Goal: Task Accomplishment & Management: Manage account settings

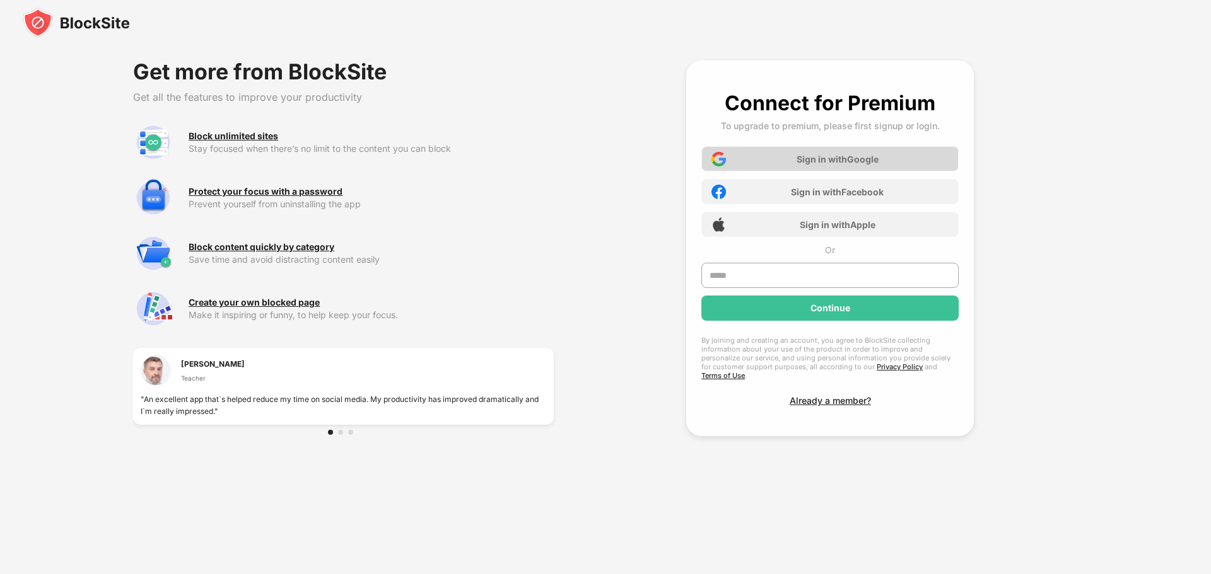
click at [847, 157] on div "Sign in with Google" at bounding box center [837, 159] width 82 height 11
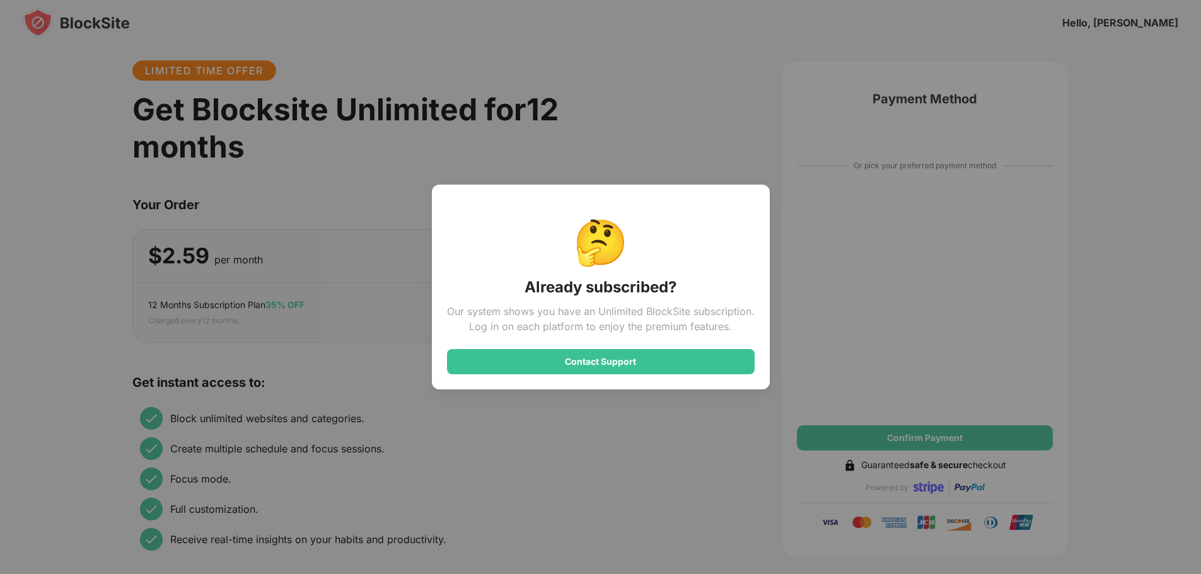
click at [663, 137] on div "🤔 Already subscribed? Our system shows you have an Unlimited BlockSite subscrip…" at bounding box center [600, 287] width 1201 height 574
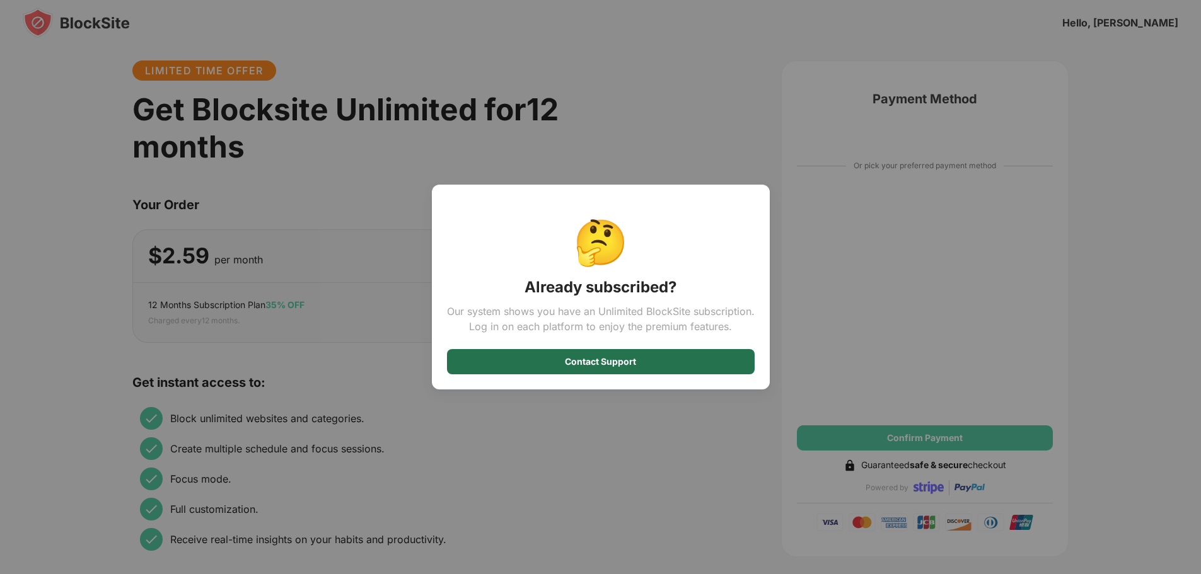
click at [616, 364] on div "Contact Support" at bounding box center [600, 362] width 71 height 10
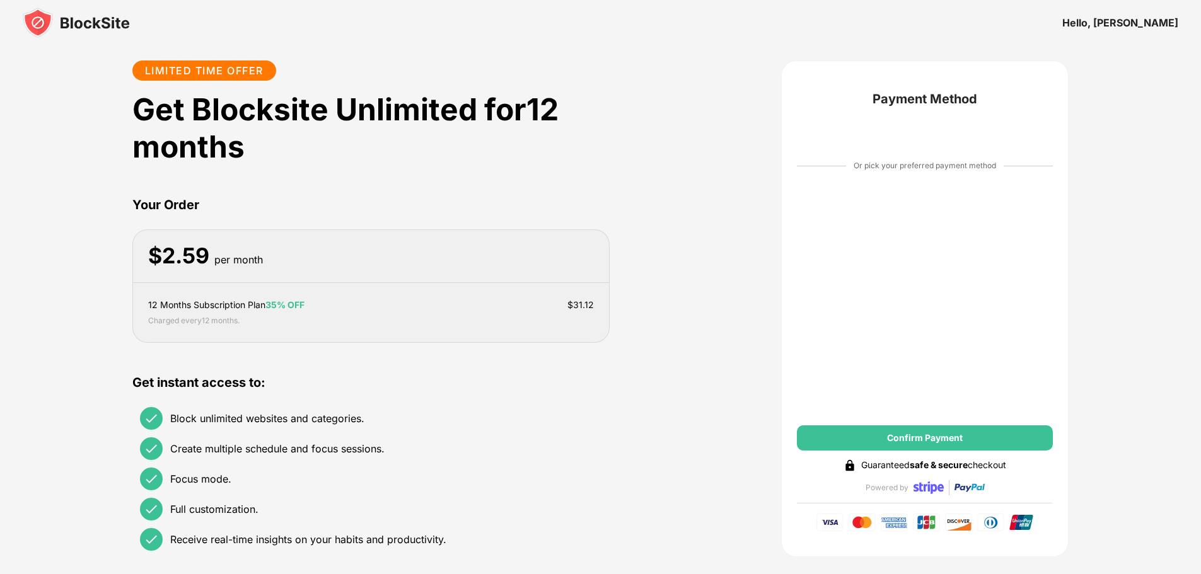
click at [86, 23] on img at bounding box center [76, 23] width 107 height 30
click at [1134, 22] on div "Hello, Stephen" at bounding box center [1120, 22] width 116 height 13
click at [408, 305] on div "12 Months Subscription Plan 35% OFF $ 31.12" at bounding box center [371, 305] width 446 height 14
click at [580, 301] on div "$ 31.12" at bounding box center [580, 305] width 26 height 14
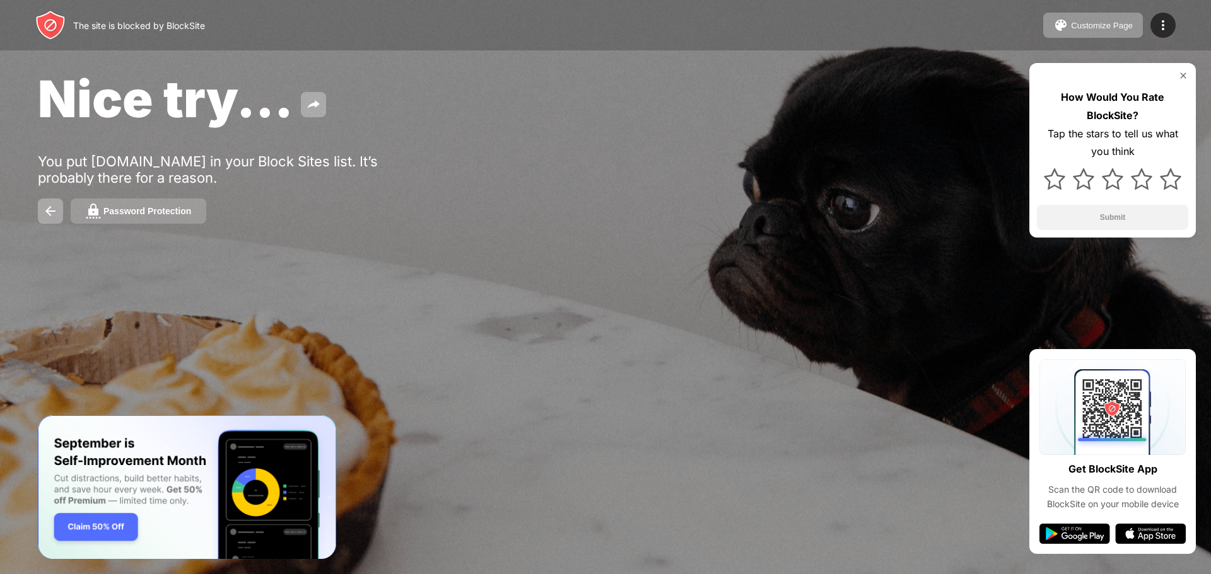
click at [129, 210] on div "Password Protection" at bounding box center [147, 211] width 88 height 10
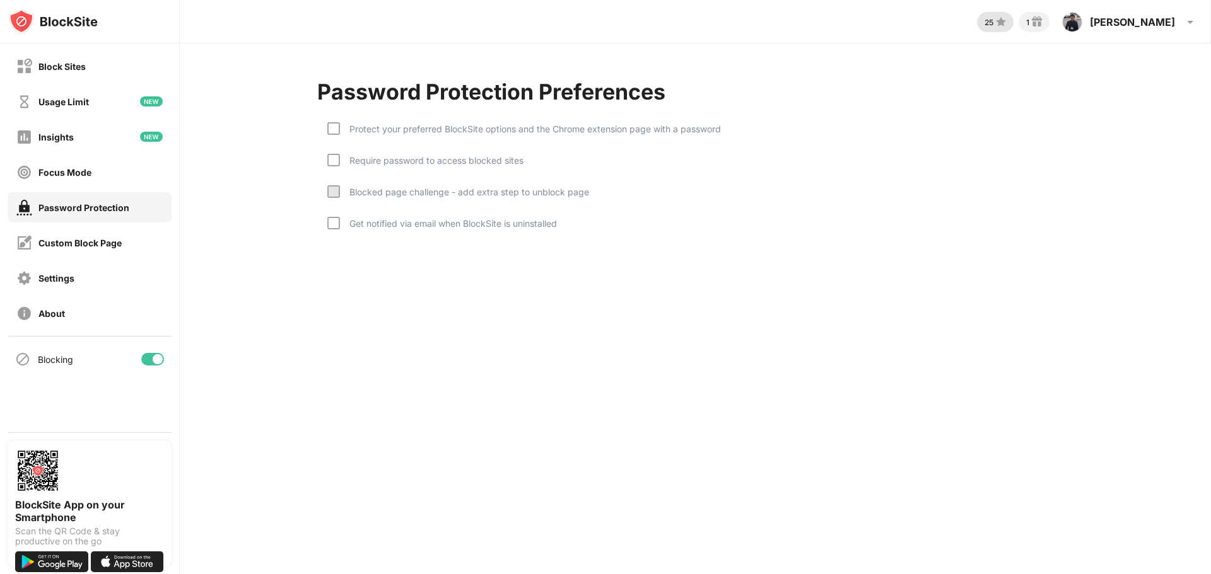
click at [1008, 23] on img at bounding box center [1000, 22] width 15 height 15
click at [341, 132] on div "Protect your preferred BlockSite options and the Chrome extension page with a p…" at bounding box center [530, 129] width 381 height 11
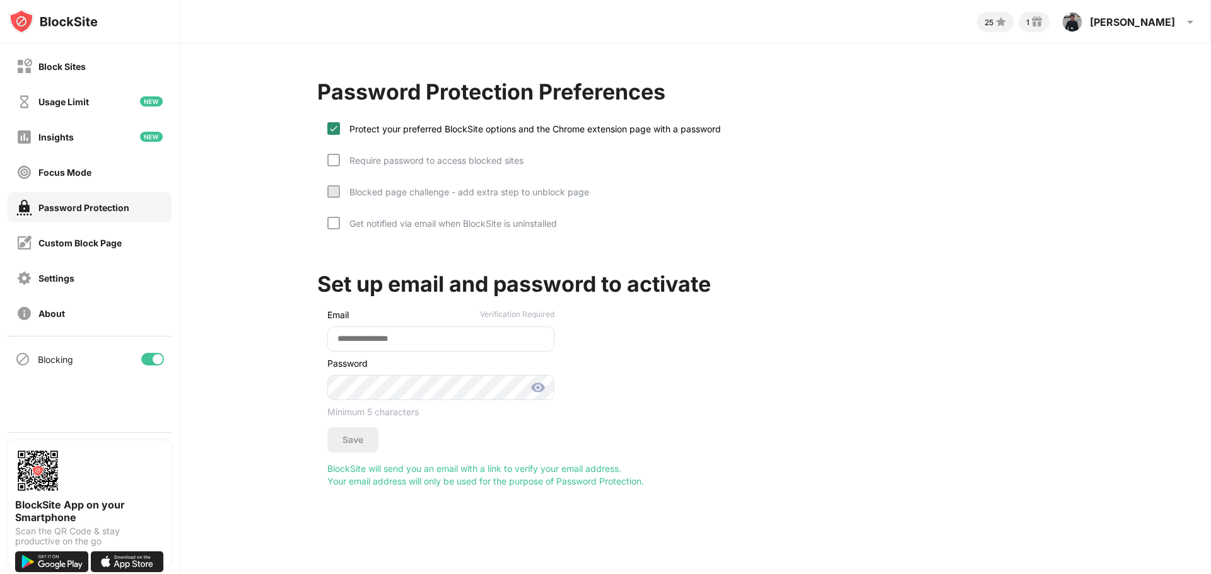
click at [335, 131] on img at bounding box center [334, 129] width 10 height 10
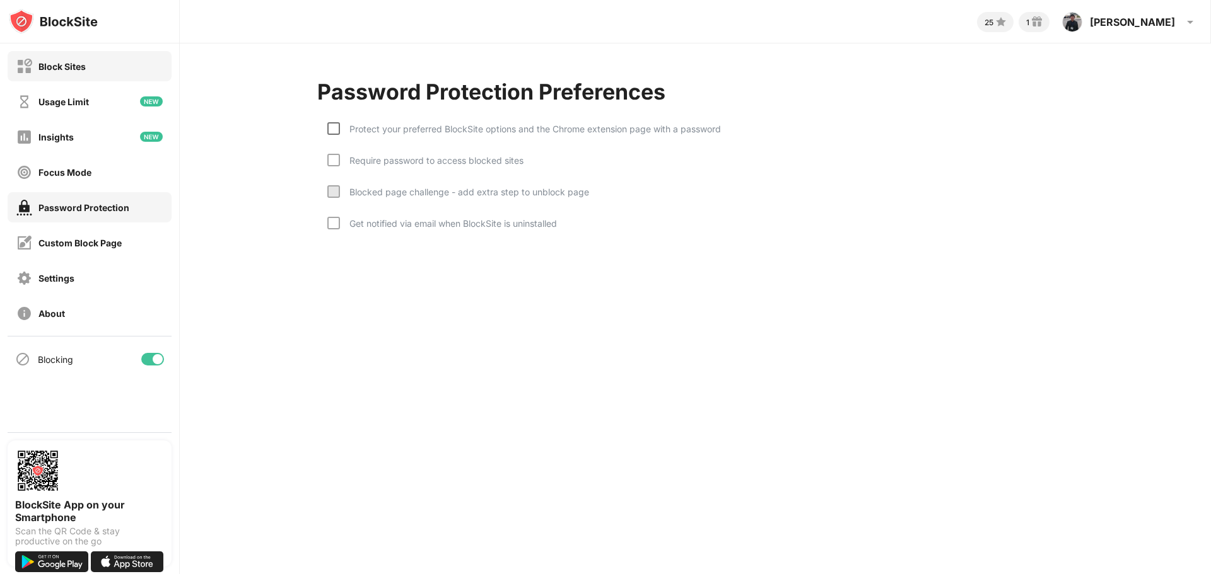
click at [87, 66] on div "Block Sites" at bounding box center [90, 66] width 164 height 30
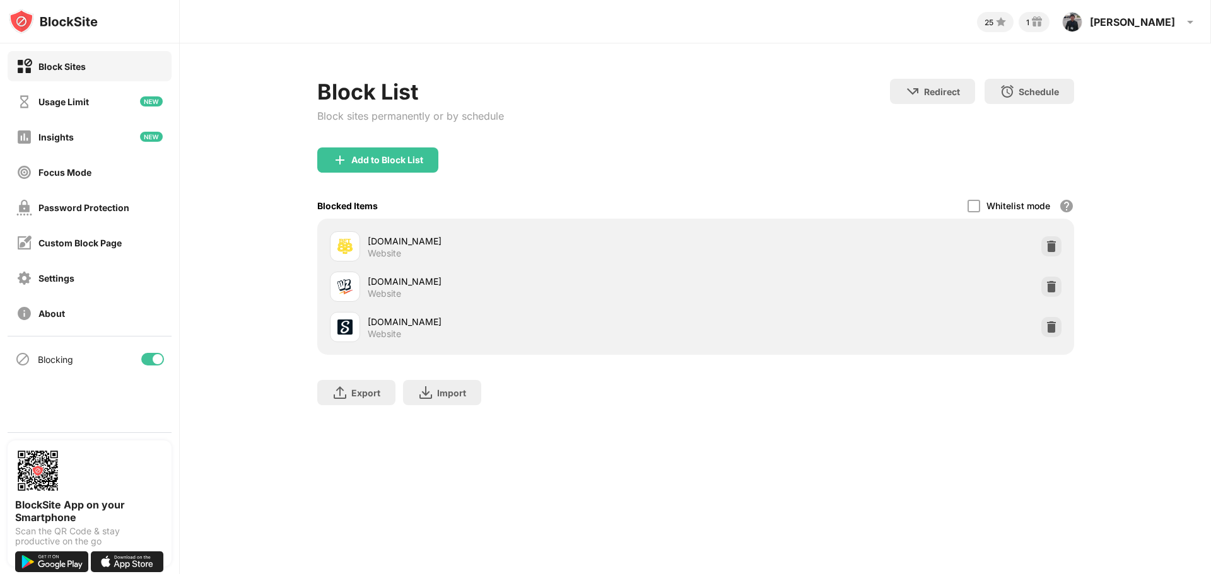
click at [236, 201] on div "Block List Block sites permanently or by schedule Redirect Choose a site to be …" at bounding box center [695, 249] width 1031 height 410
click at [60, 284] on div "Settings" at bounding box center [45, 279] width 58 height 16
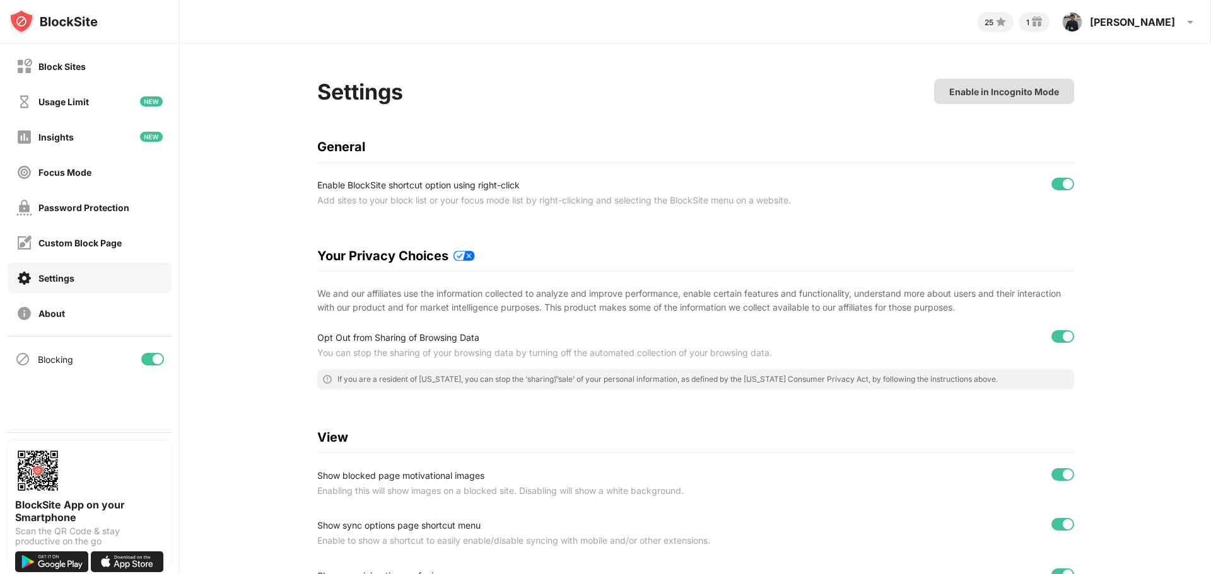
click at [950, 93] on div "Enable in Incognito Mode" at bounding box center [1004, 91] width 110 height 11
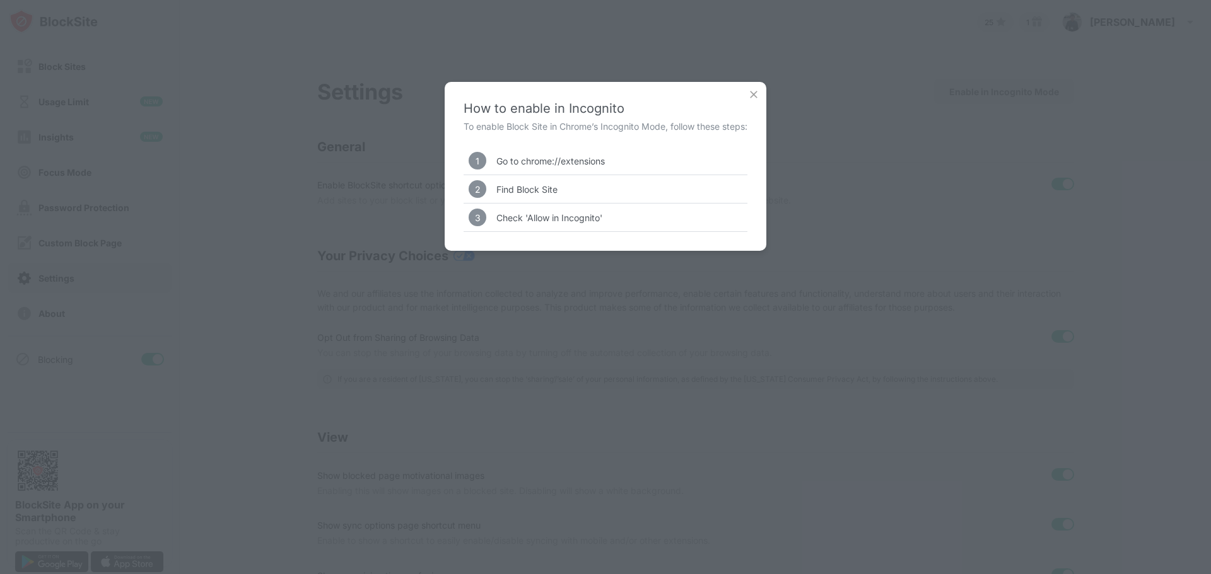
click at [752, 93] on img at bounding box center [753, 94] width 13 height 13
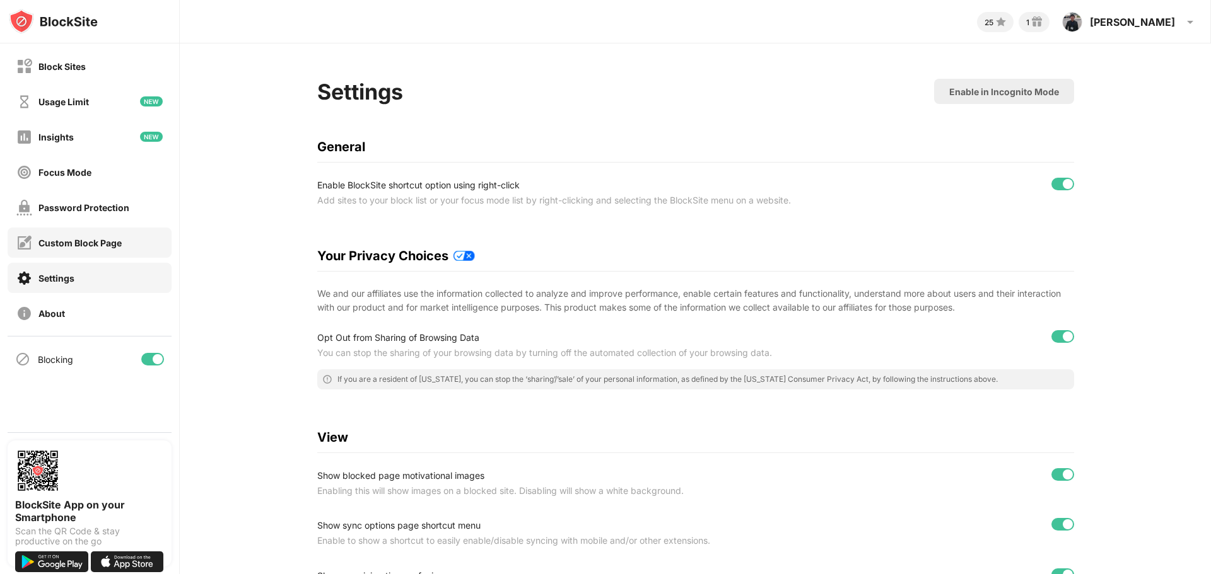
click at [90, 244] on div "Custom Block Page" at bounding box center [79, 243] width 83 height 11
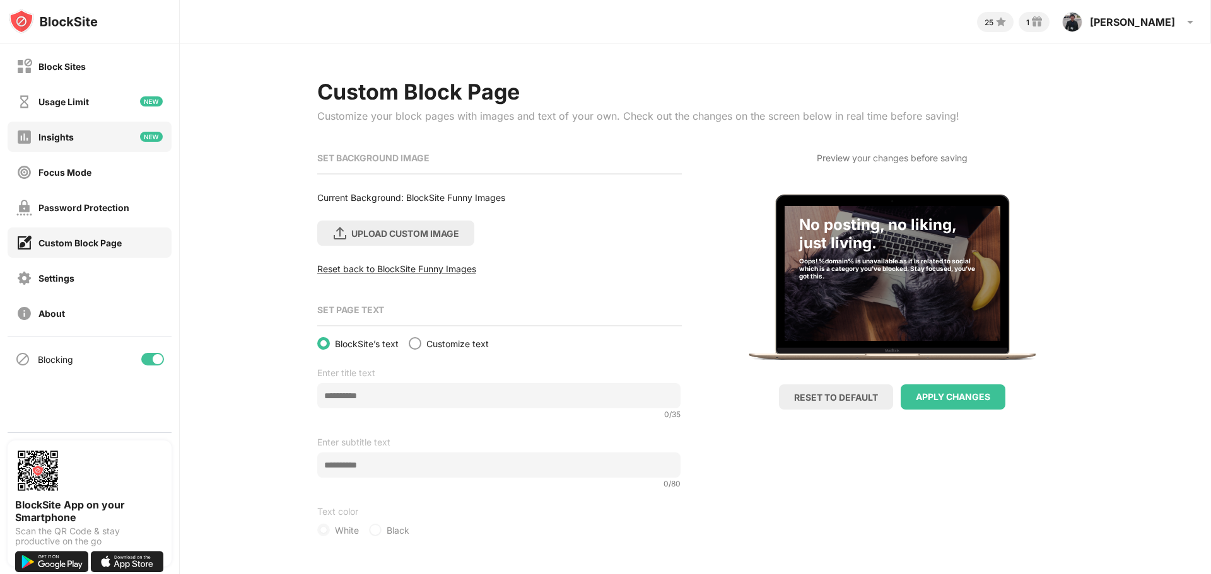
click at [85, 146] on div "Insights" at bounding box center [90, 137] width 164 height 30
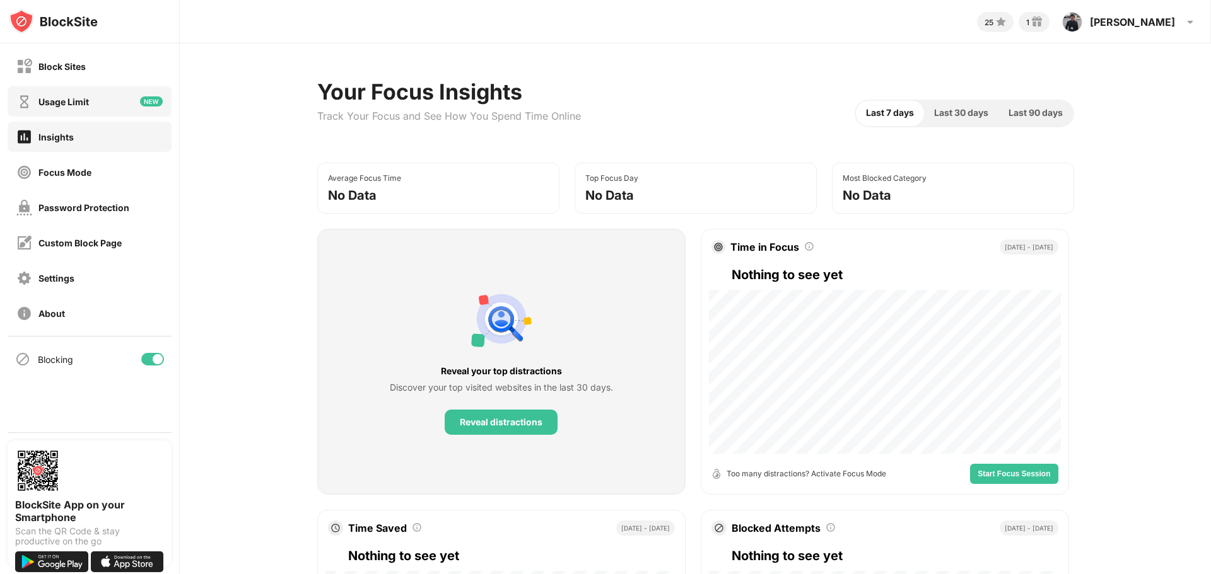
click at [82, 107] on div "Usage Limit" at bounding box center [63, 101] width 50 height 11
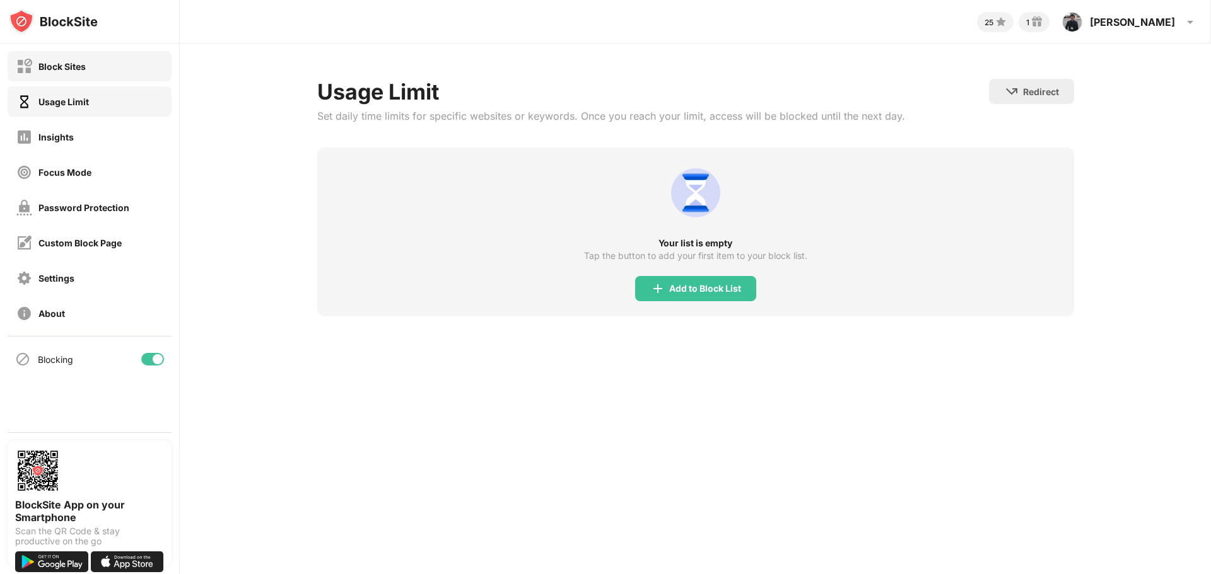
click at [76, 79] on div "Block Sites" at bounding box center [90, 66] width 164 height 30
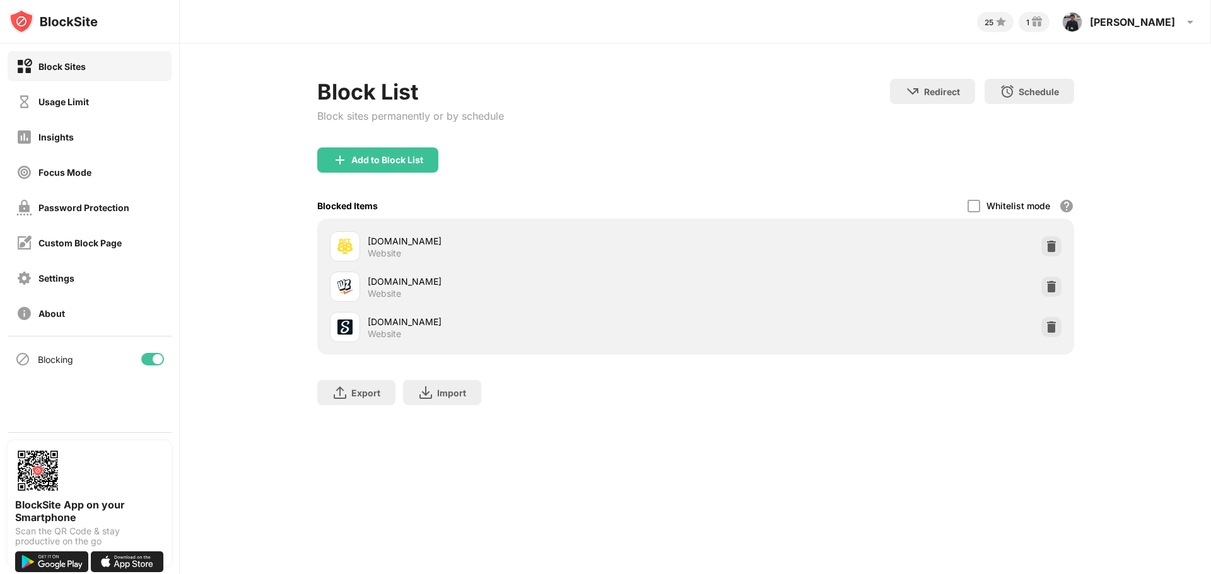
click at [260, 281] on div "Block List Block sites permanently or by schedule Redirect Choose a site to be …" at bounding box center [695, 249] width 1031 height 410
click at [377, 162] on div "Add to Block List" at bounding box center [387, 160] width 72 height 10
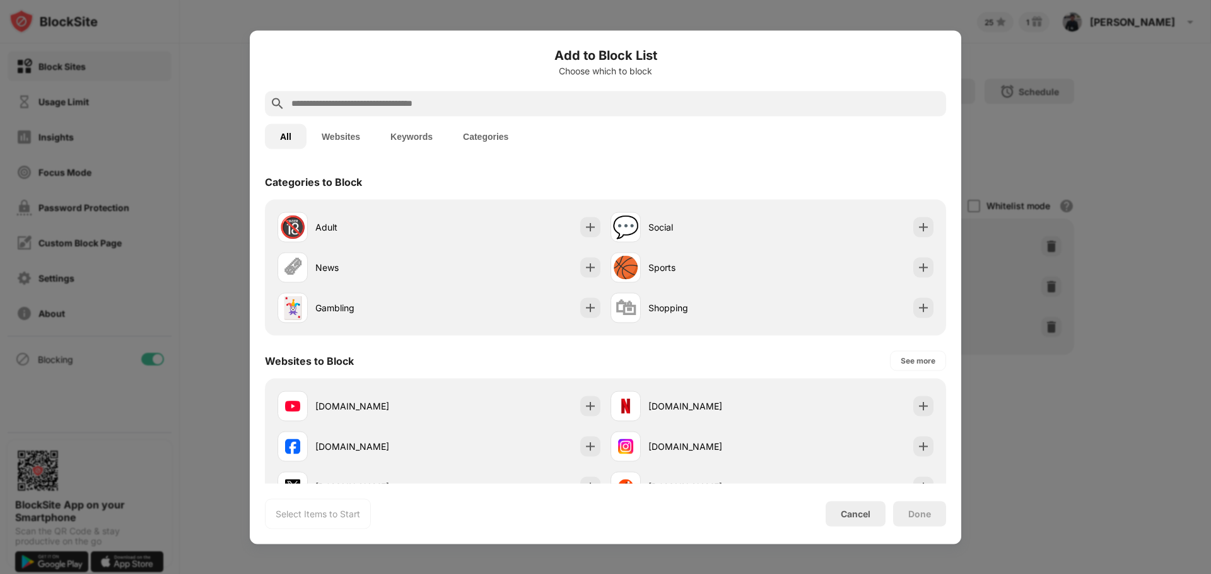
click at [376, 107] on input "text" at bounding box center [615, 103] width 651 height 15
paste input "**********"
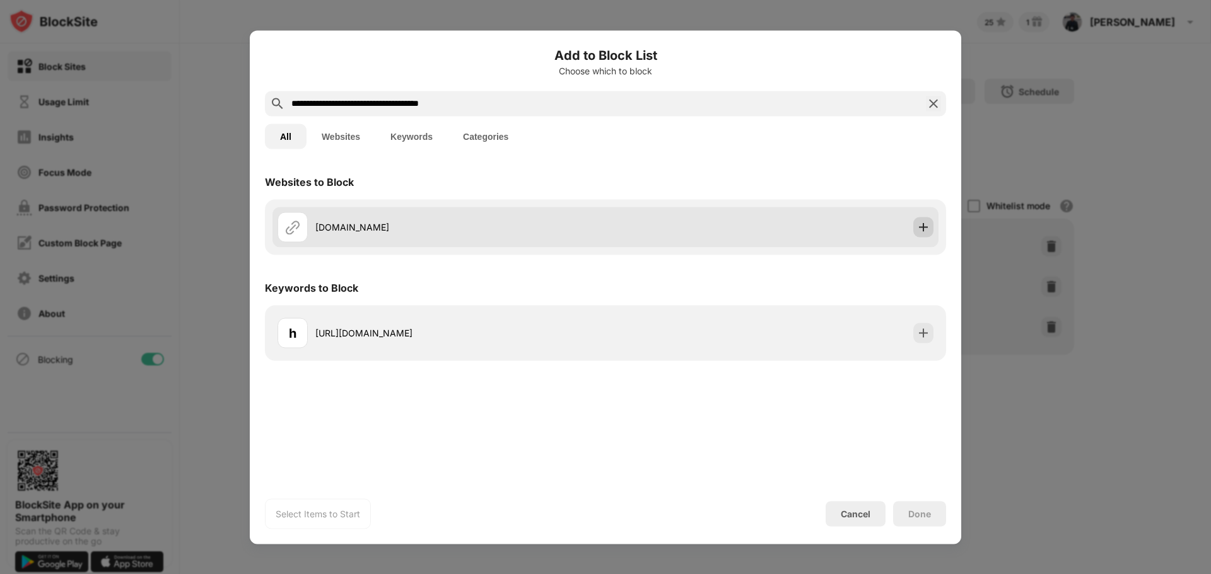
type input "**********"
click at [922, 226] on img at bounding box center [923, 227] width 13 height 13
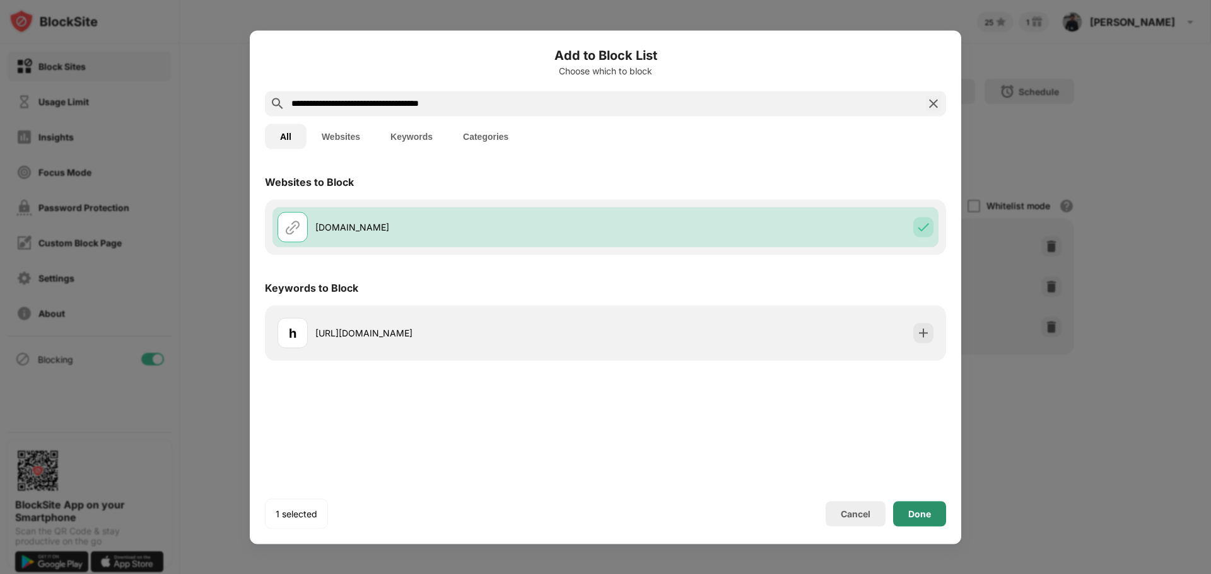
click at [913, 511] on div "Done" at bounding box center [919, 514] width 23 height 10
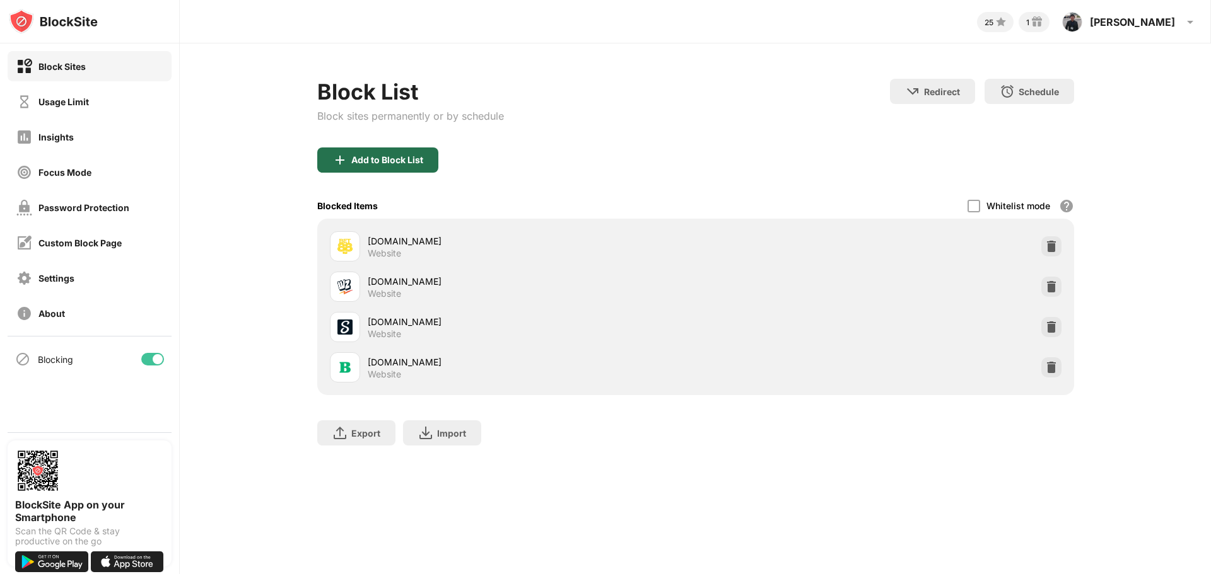
click at [396, 162] on div "Add to Block List" at bounding box center [387, 160] width 72 height 10
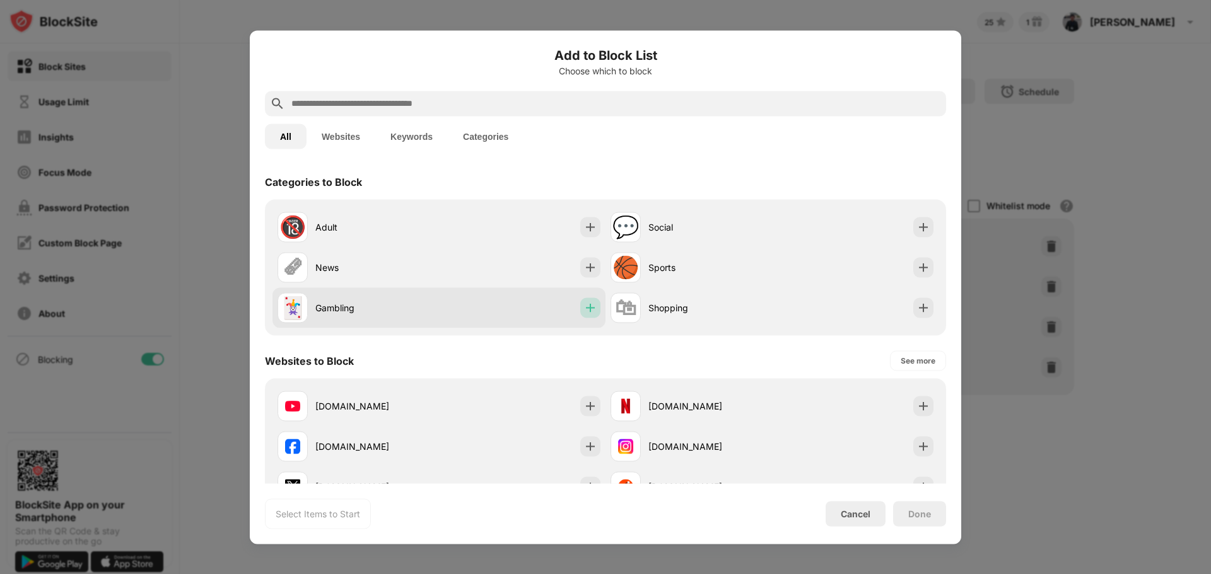
click at [589, 309] on img at bounding box center [590, 307] width 13 height 13
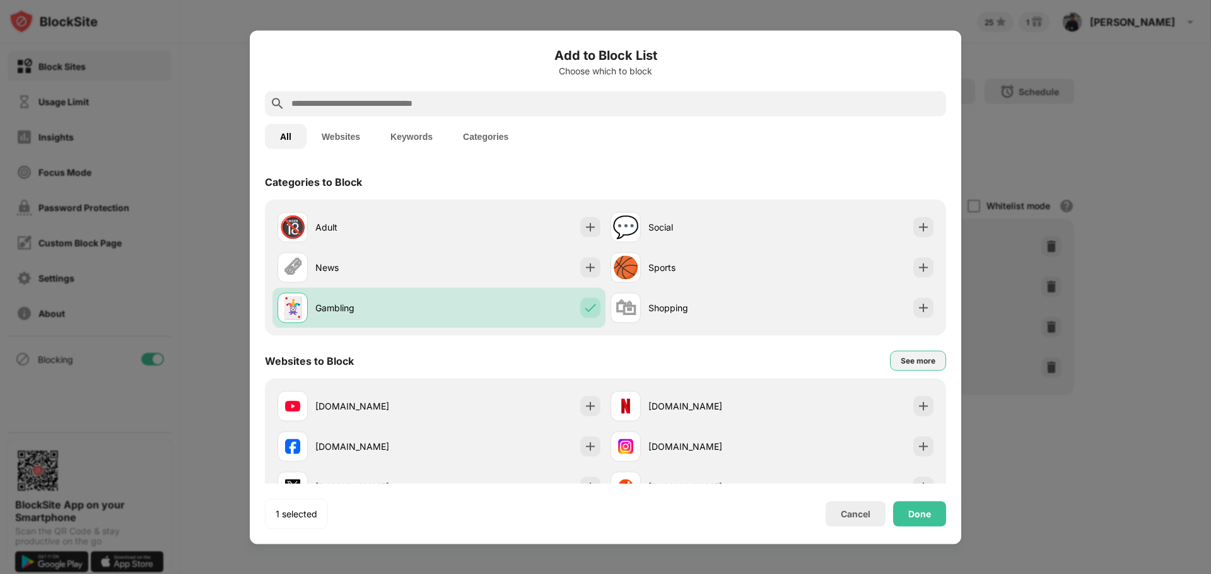
click at [912, 361] on div "See more" at bounding box center [917, 360] width 35 height 13
click at [919, 513] on div "Done" at bounding box center [919, 514] width 23 height 10
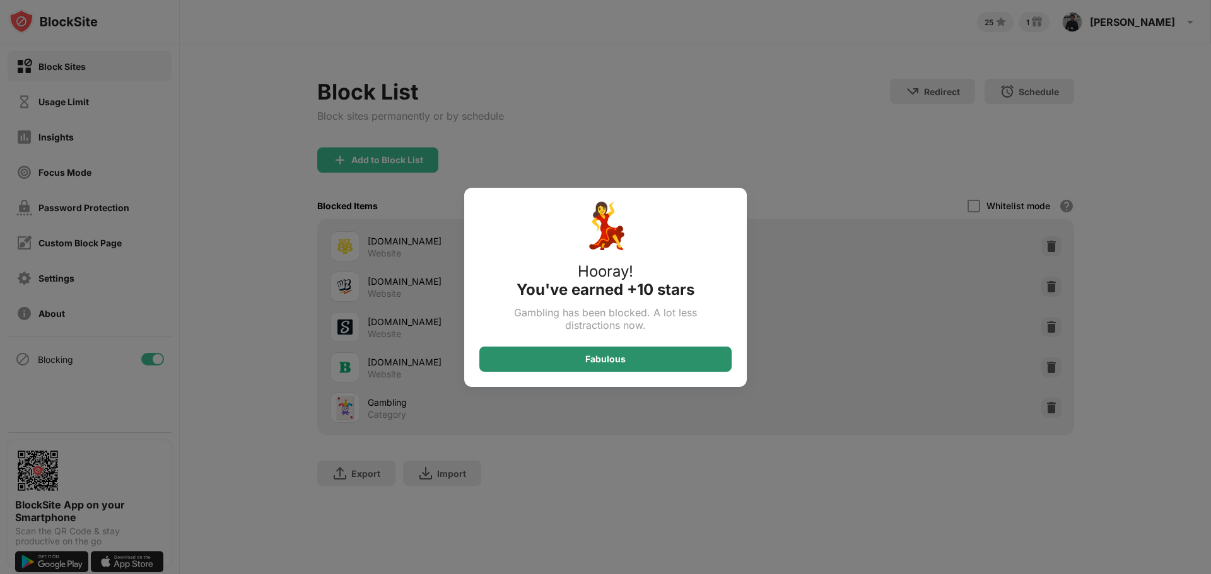
click at [697, 357] on div "Fabulous" at bounding box center [605, 359] width 252 height 25
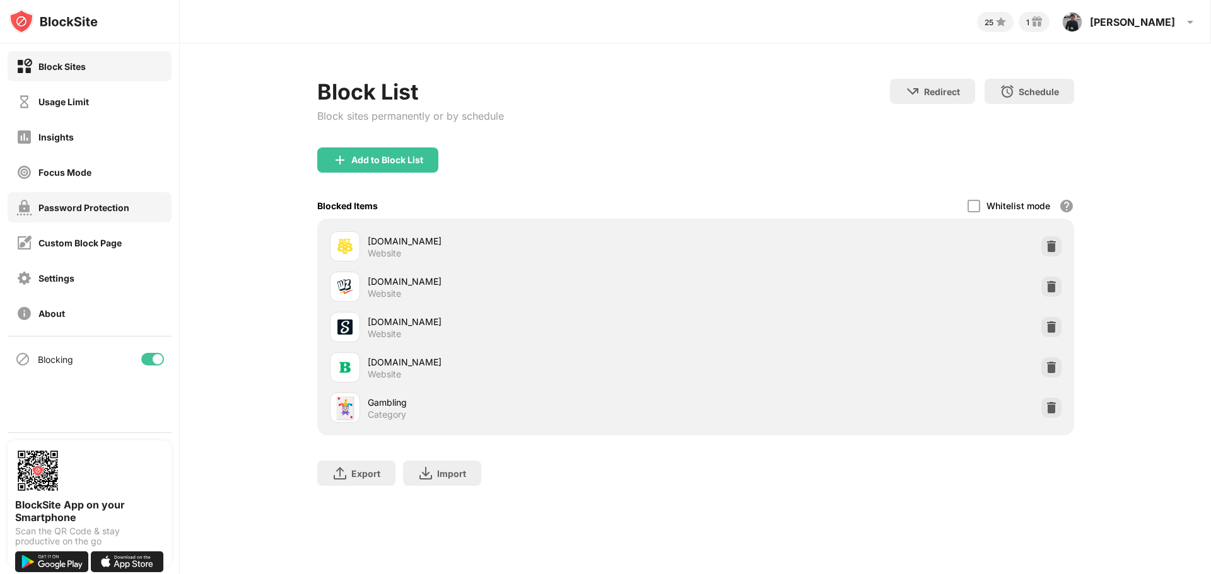
click at [125, 211] on div "Password Protection" at bounding box center [83, 207] width 91 height 11
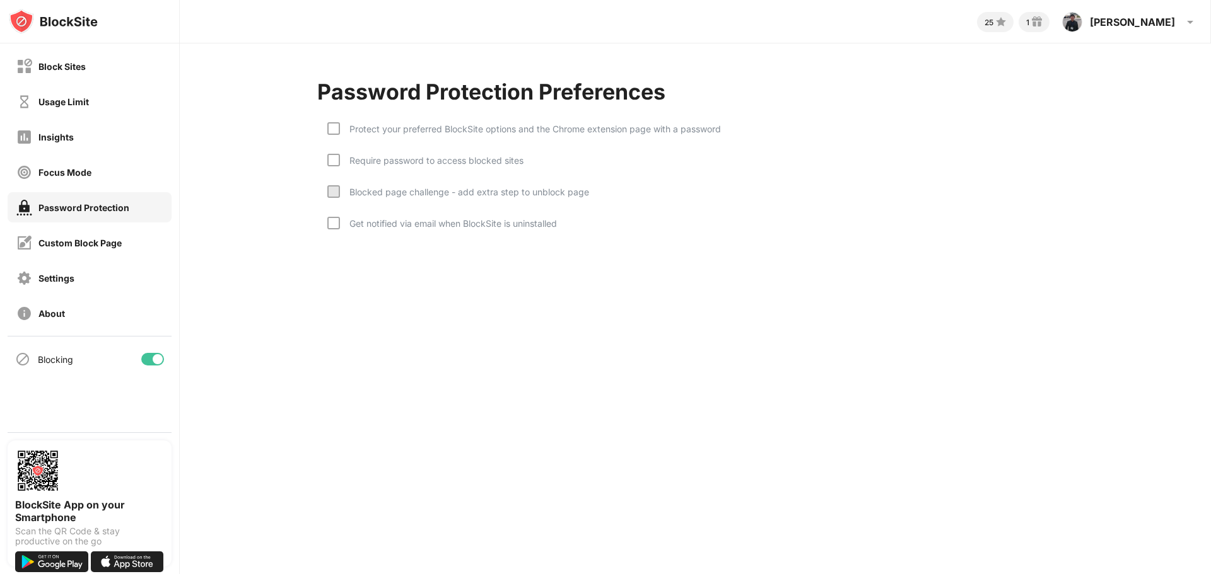
click at [252, 371] on div "25 1 Stephen Stephen Dominic Maningas View Account Insights Rewards Settings Su…" at bounding box center [695, 287] width 1031 height 574
click at [33, 69] on div "Block Sites" at bounding box center [50, 67] width 69 height 16
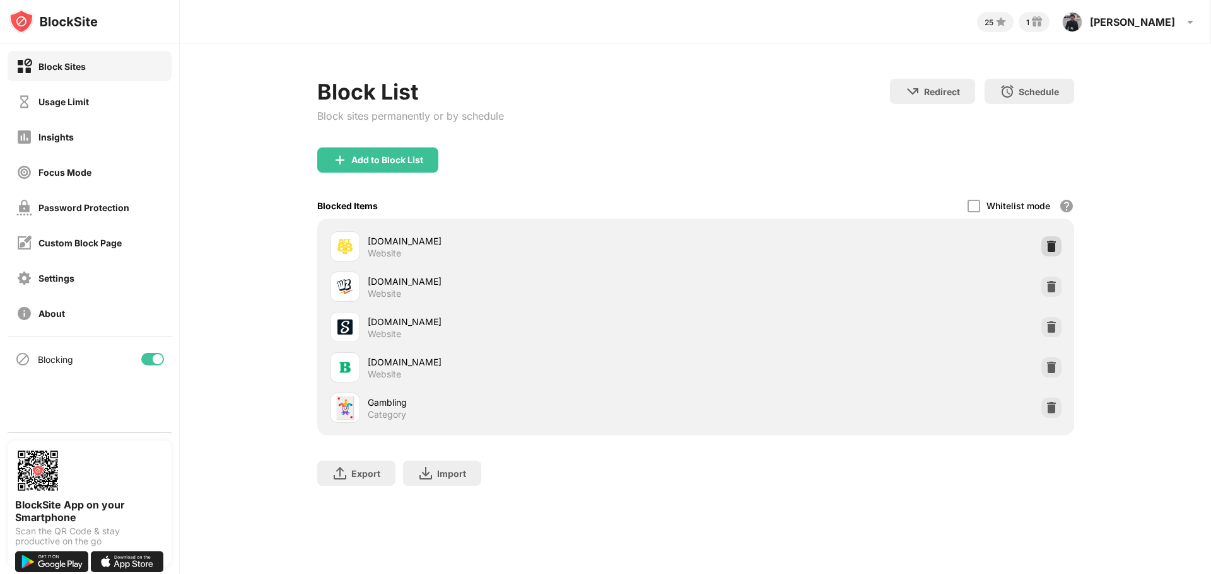
click at [1045, 247] on img at bounding box center [1051, 246] width 13 height 13
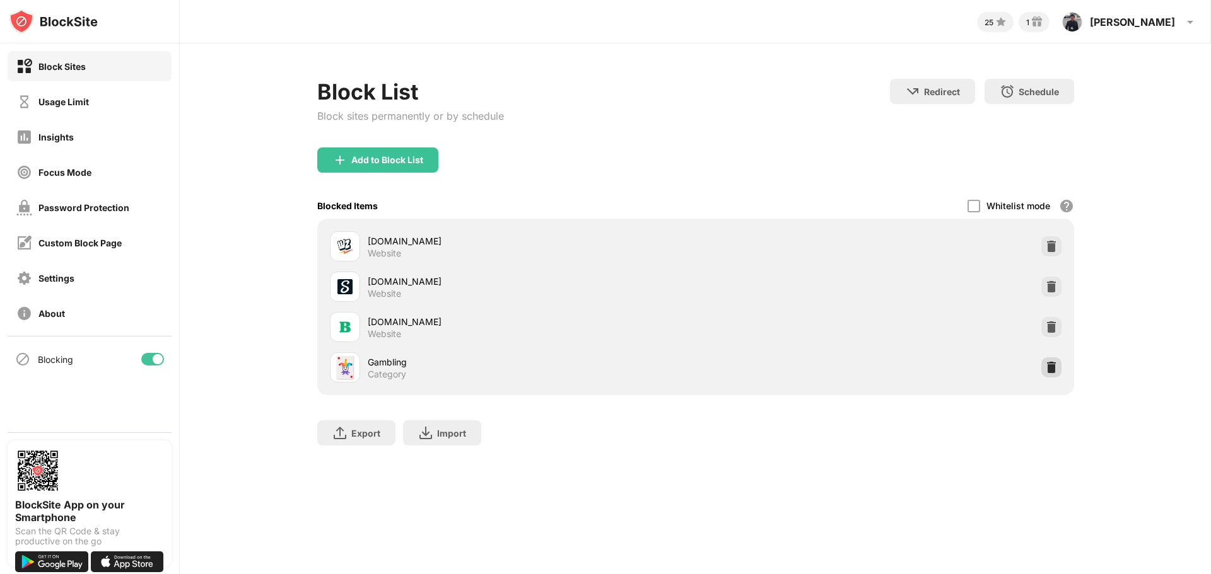
click at [1057, 366] on img at bounding box center [1051, 367] width 13 height 13
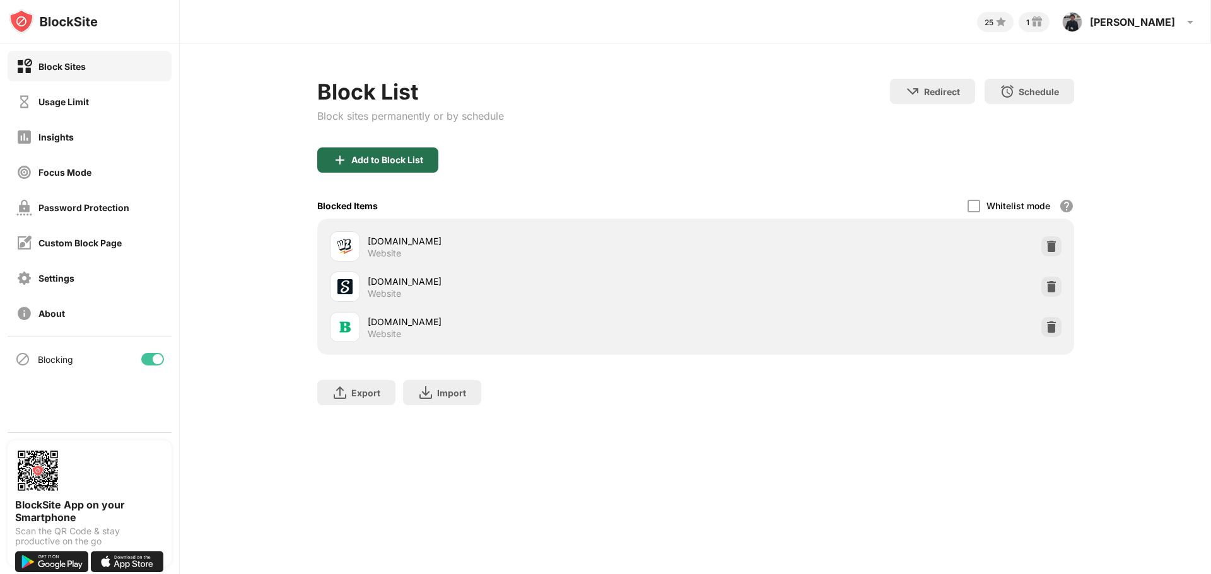
click at [408, 165] on div "Add to Block List" at bounding box center [387, 160] width 72 height 10
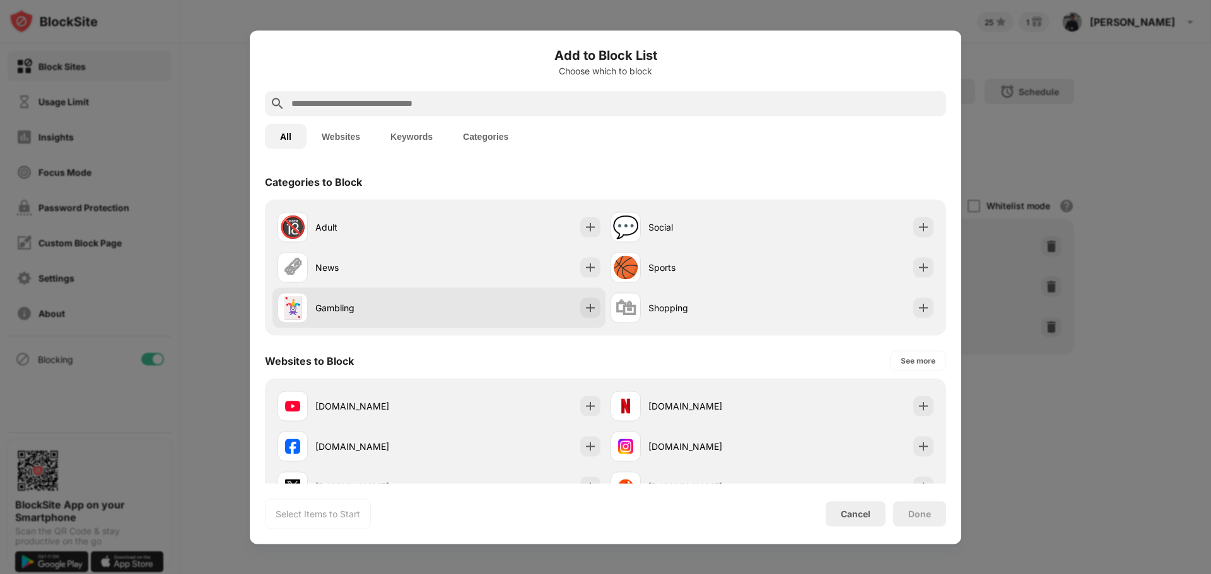
click at [346, 307] on div "Gambling" at bounding box center [377, 307] width 124 height 13
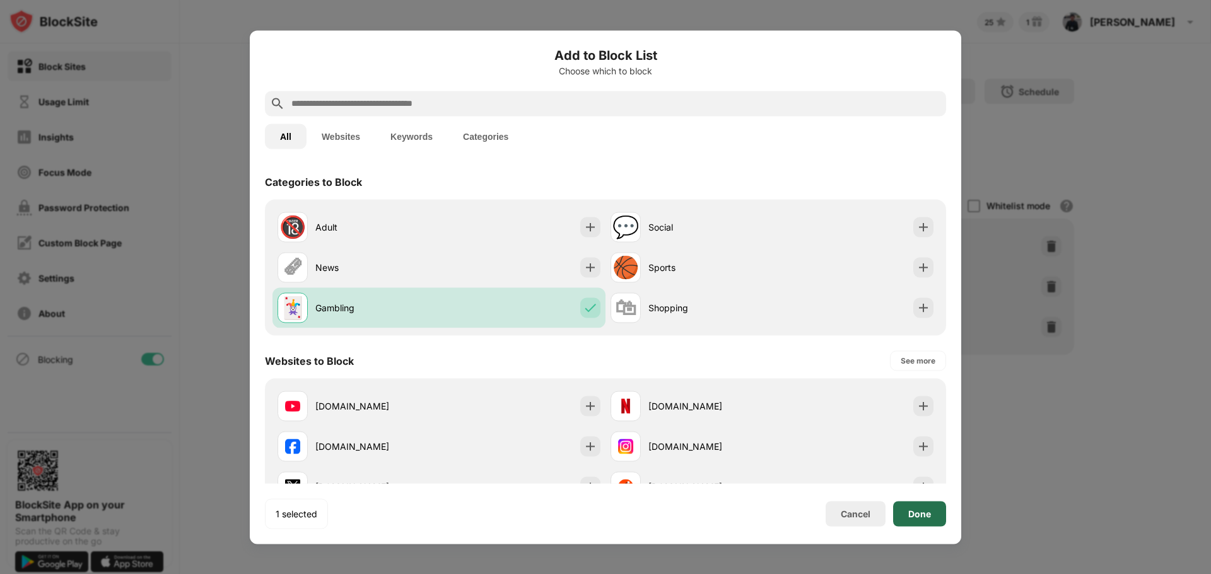
click at [933, 515] on div "Done" at bounding box center [919, 513] width 53 height 25
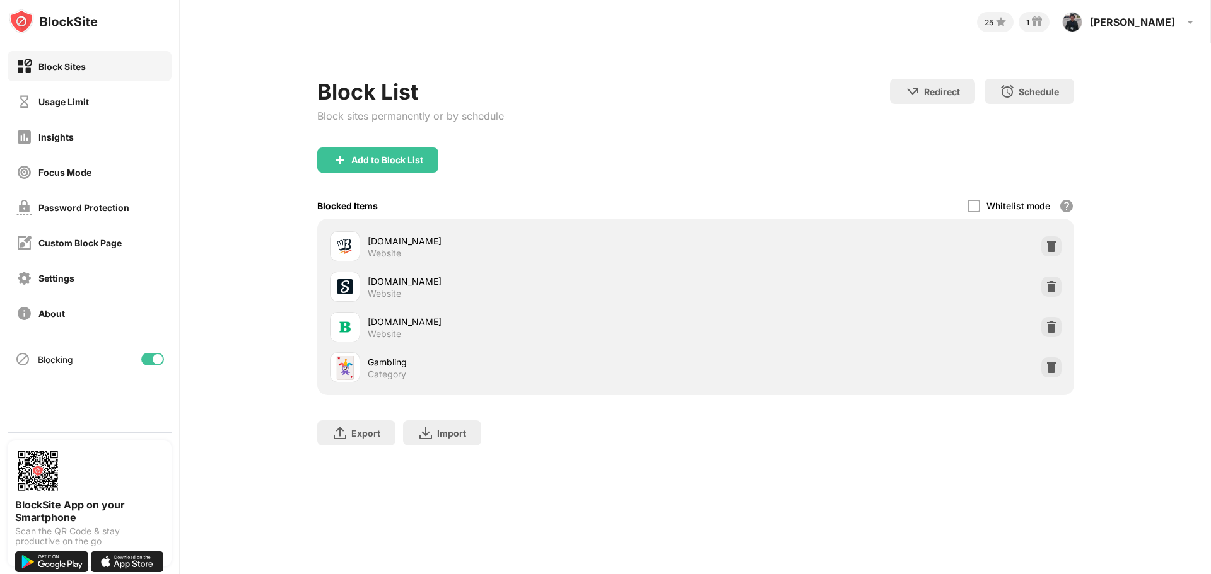
drag, startPoint x: 943, startPoint y: 509, endPoint x: 1014, endPoint y: 127, distance: 388.7
click at [943, 509] on div "25 1 Stephen Stephen Dominic Maningas View Account Insights Rewards Settings Su…" at bounding box center [695, 287] width 1031 height 574
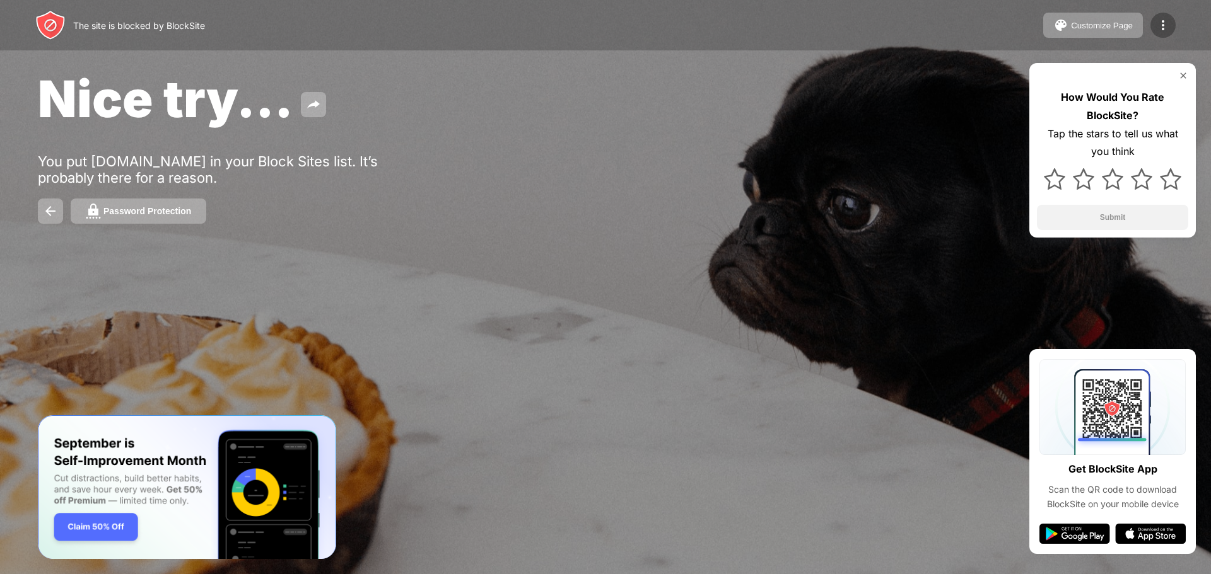
click at [1165, 27] on img at bounding box center [1162, 25] width 15 height 15
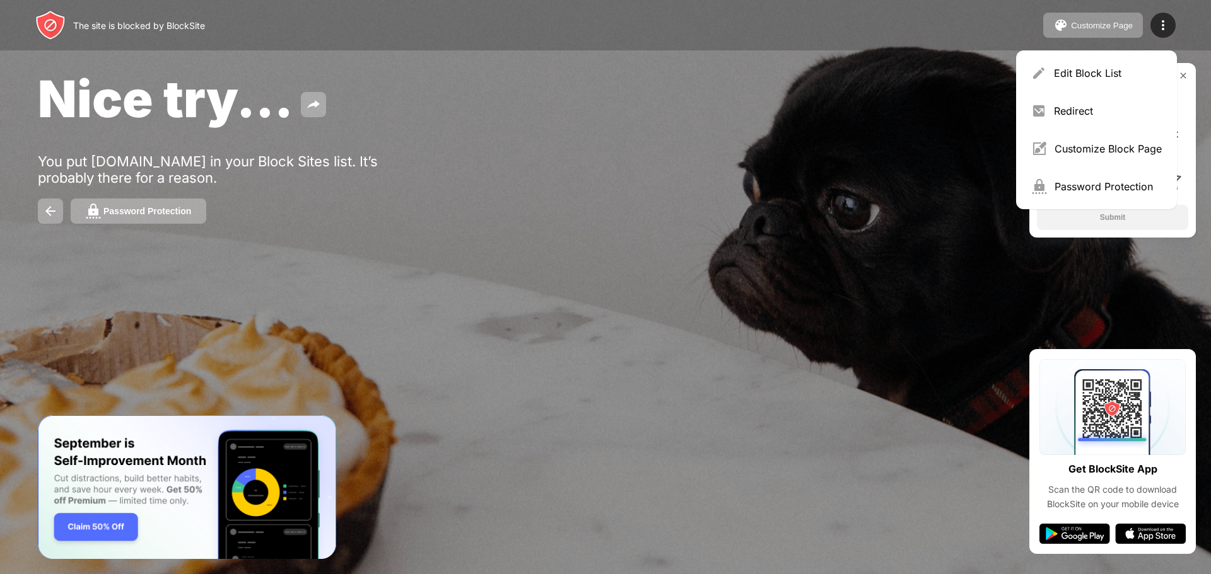
click at [951, 59] on div "Nice try... You put bet88.ph in your Block Sites list. It’s probably there for …" at bounding box center [605, 146] width 1211 height 292
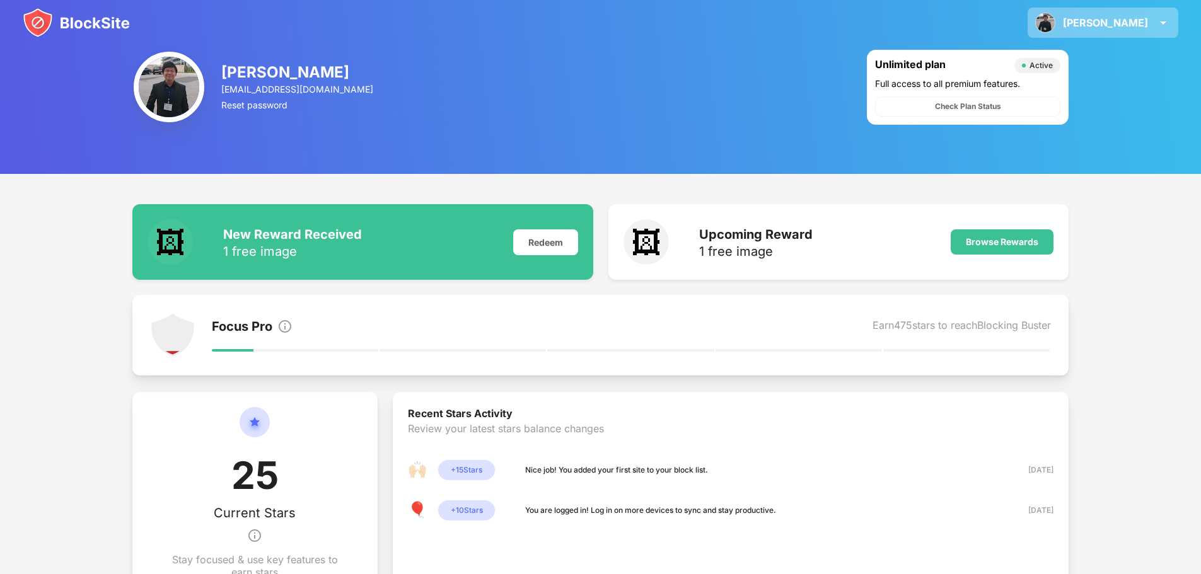
click at [1151, 23] on div "[PERSON_NAME] [PERSON_NAME] View Account Insights Rewards Settings Support Log …" at bounding box center [1103, 23] width 151 height 30
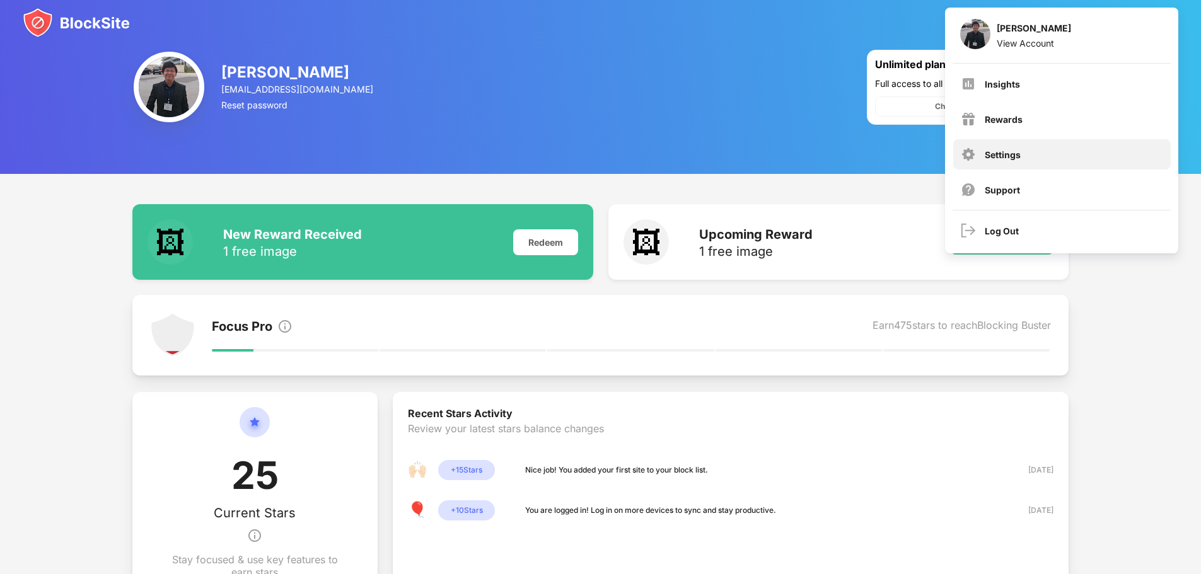
click at [991, 151] on div "Settings" at bounding box center [1003, 154] width 36 height 11
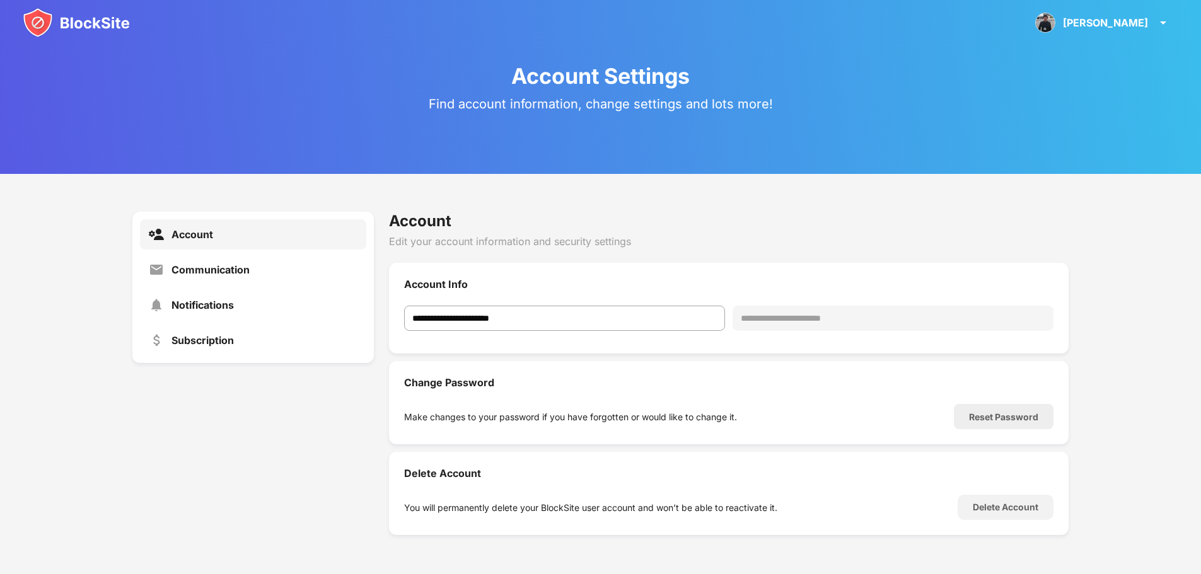
click at [76, 22] on img at bounding box center [76, 23] width 107 height 30
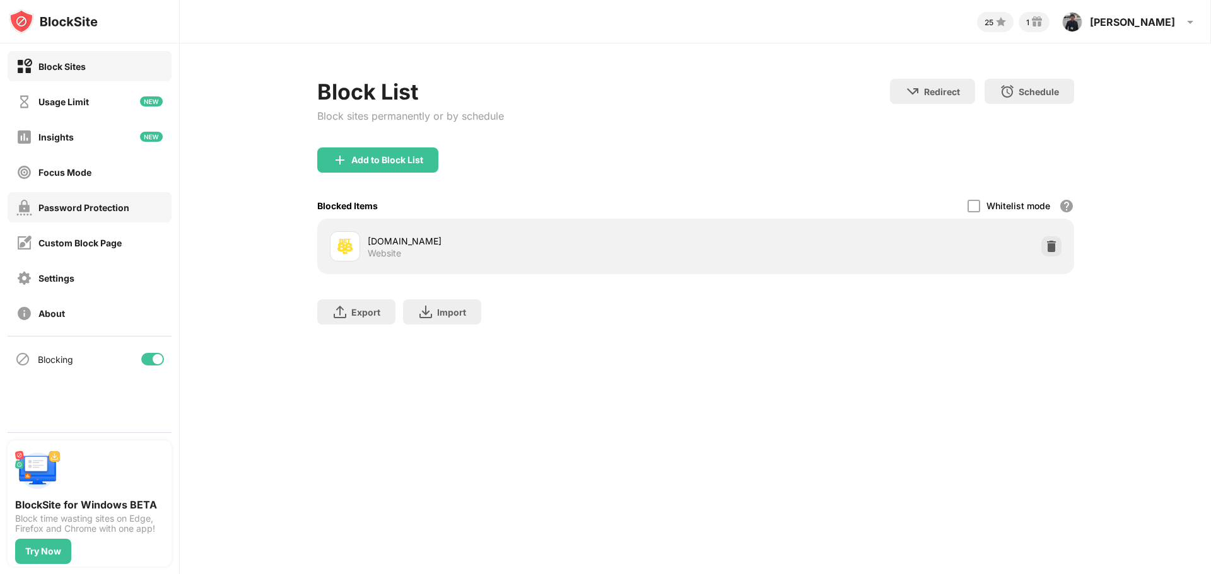
click at [52, 206] on div "Password Protection" at bounding box center [83, 207] width 91 height 11
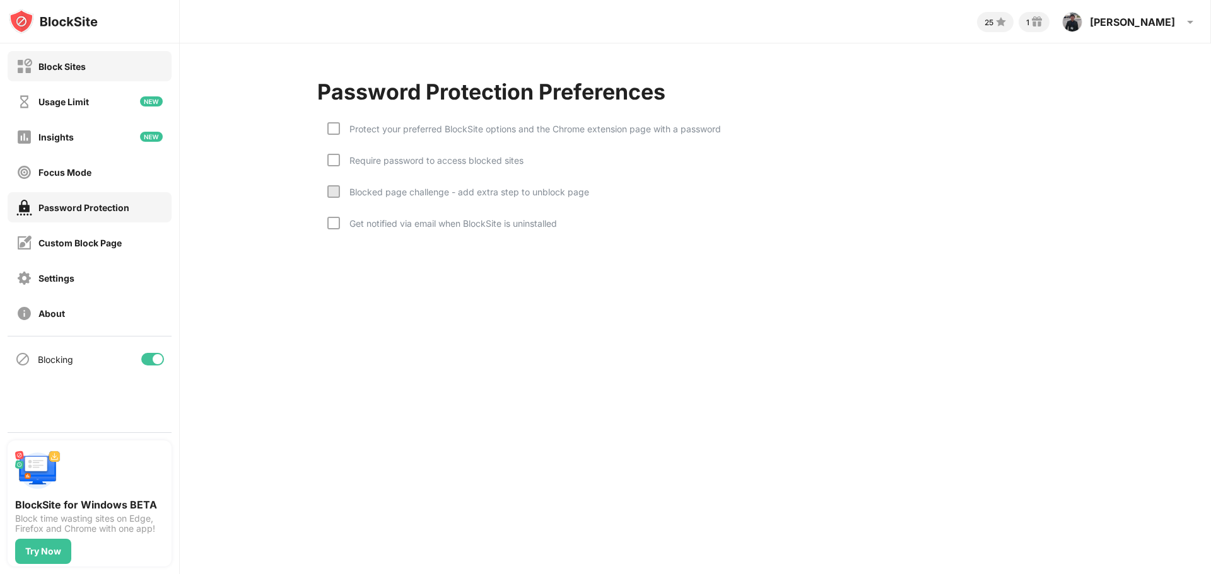
click at [83, 71] on div "Block Sites" at bounding box center [61, 66] width 47 height 11
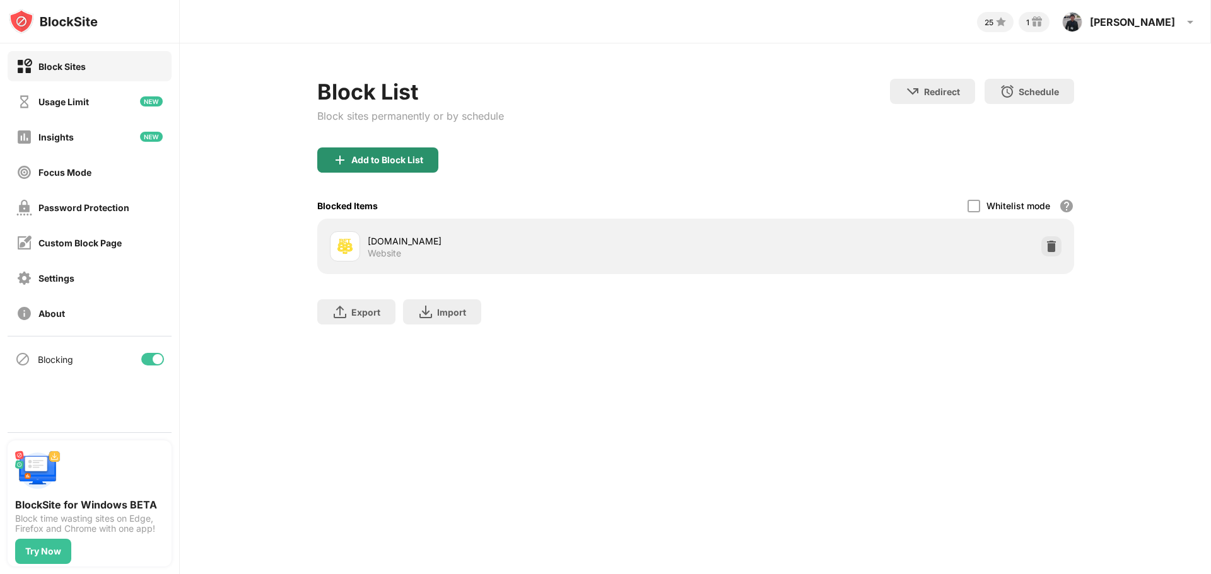
click at [372, 165] on div "Add to Block List" at bounding box center [377, 160] width 121 height 25
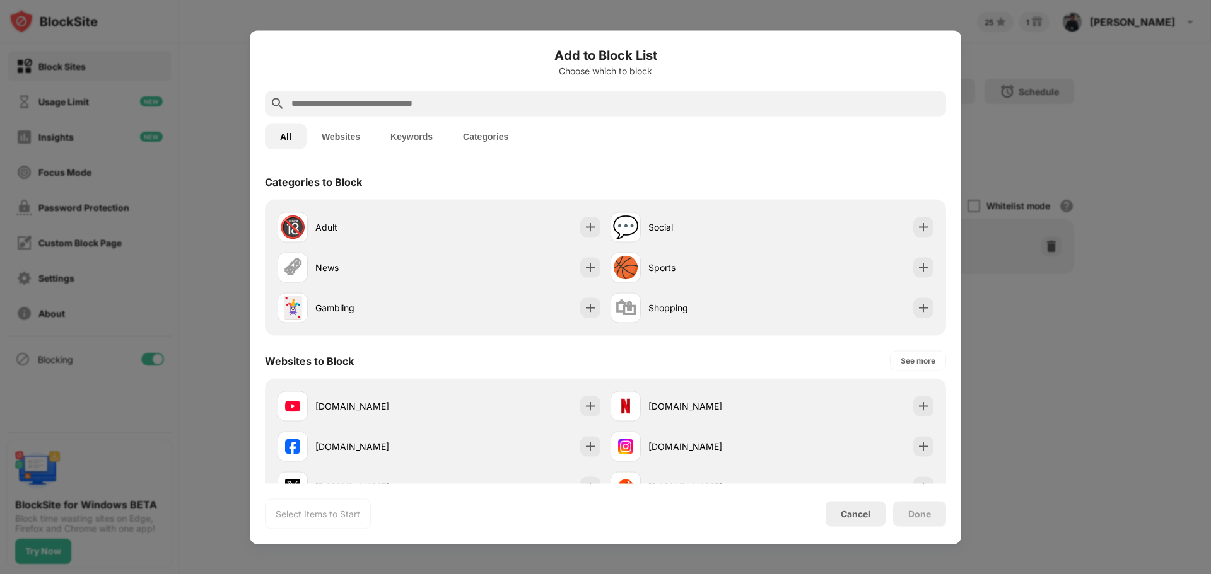
click at [397, 103] on input "text" at bounding box center [615, 103] width 651 height 15
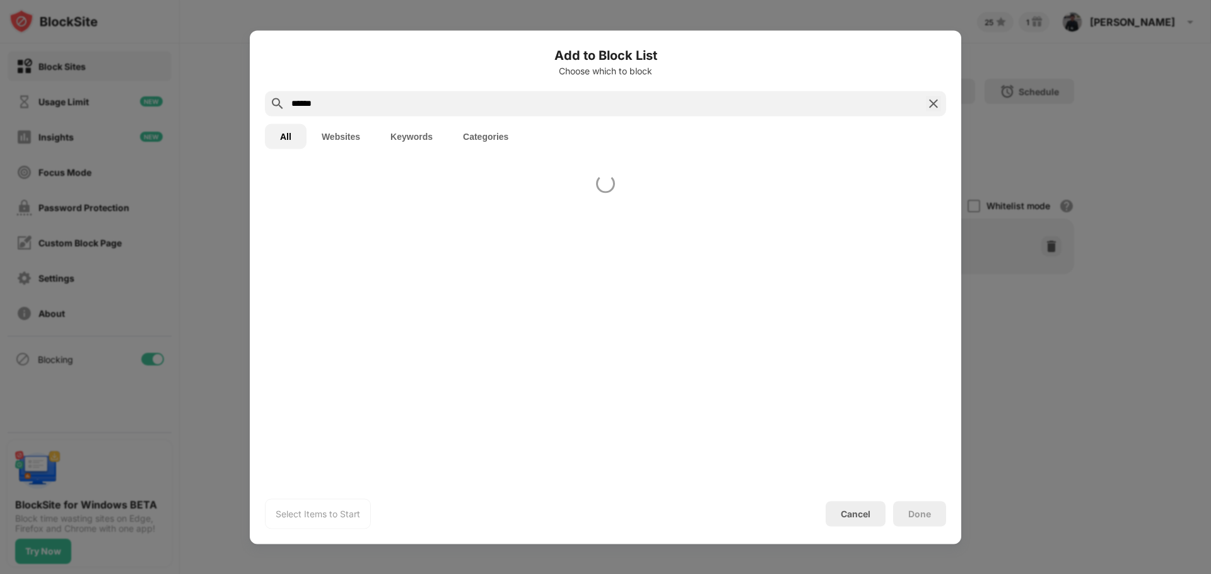
type input "******"
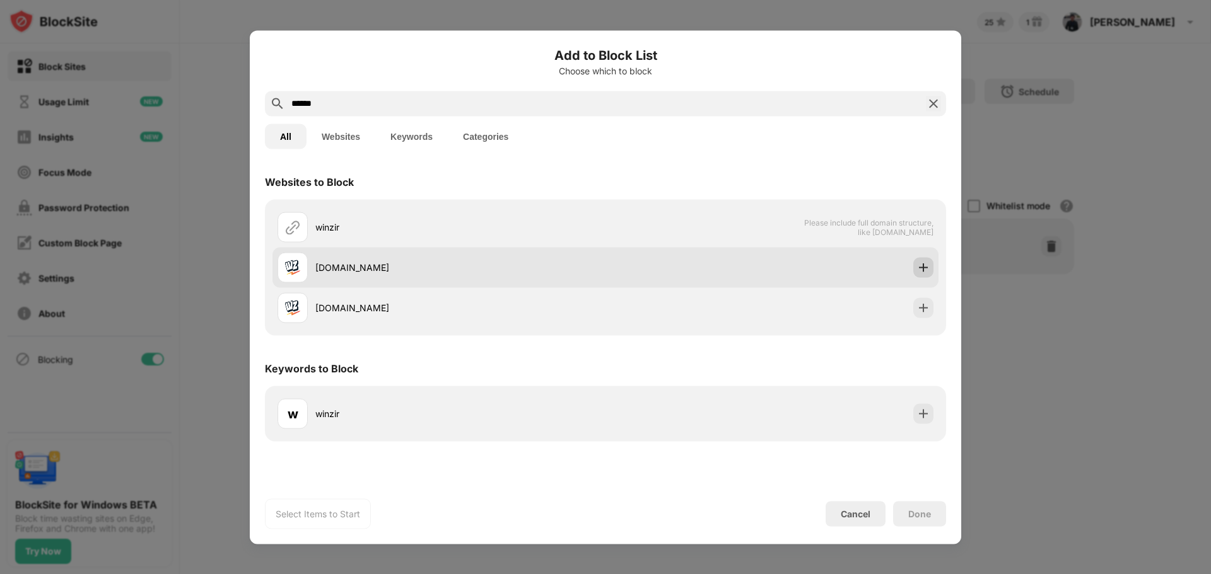
click at [922, 269] on img at bounding box center [923, 267] width 13 height 13
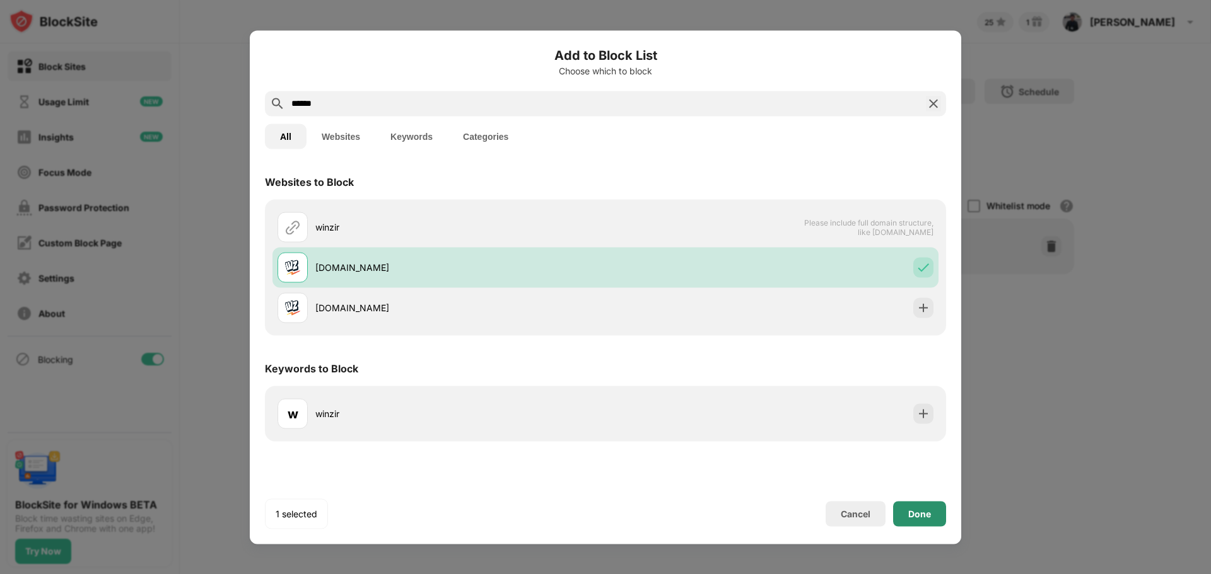
click at [914, 513] on div "Done" at bounding box center [919, 514] width 23 height 10
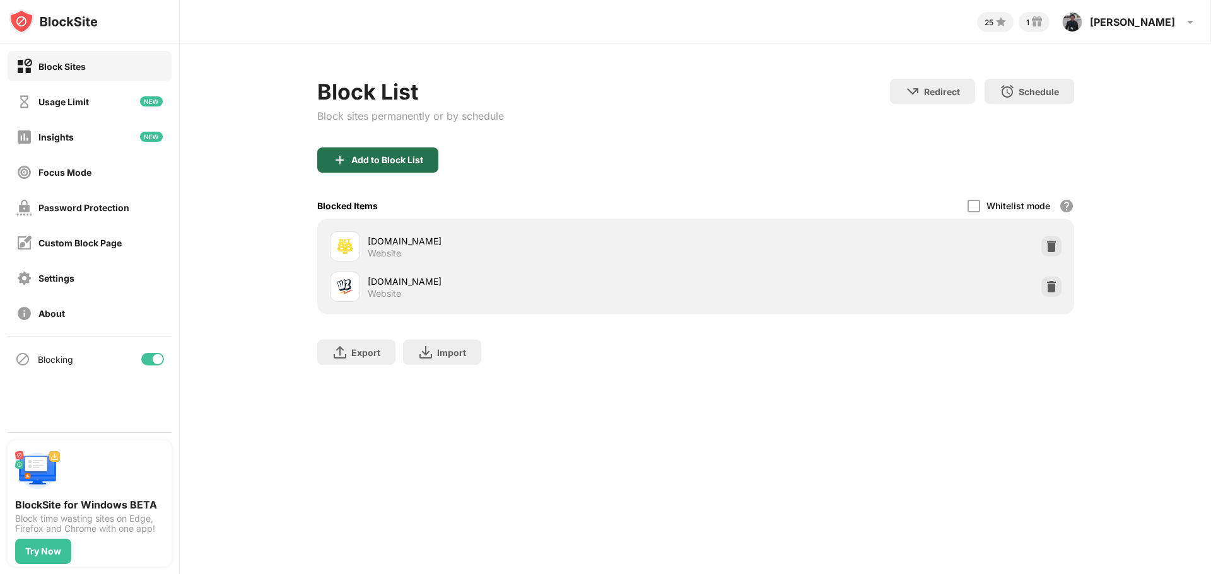
click at [393, 162] on div "Add to Block List" at bounding box center [387, 160] width 72 height 10
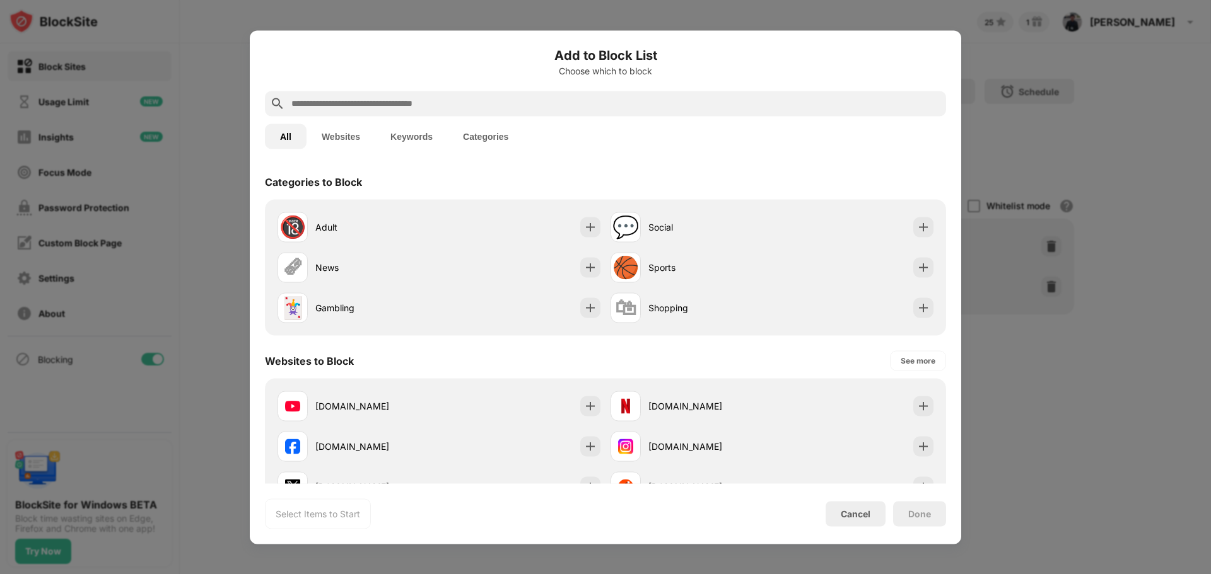
click at [404, 102] on input "text" at bounding box center [615, 103] width 651 height 15
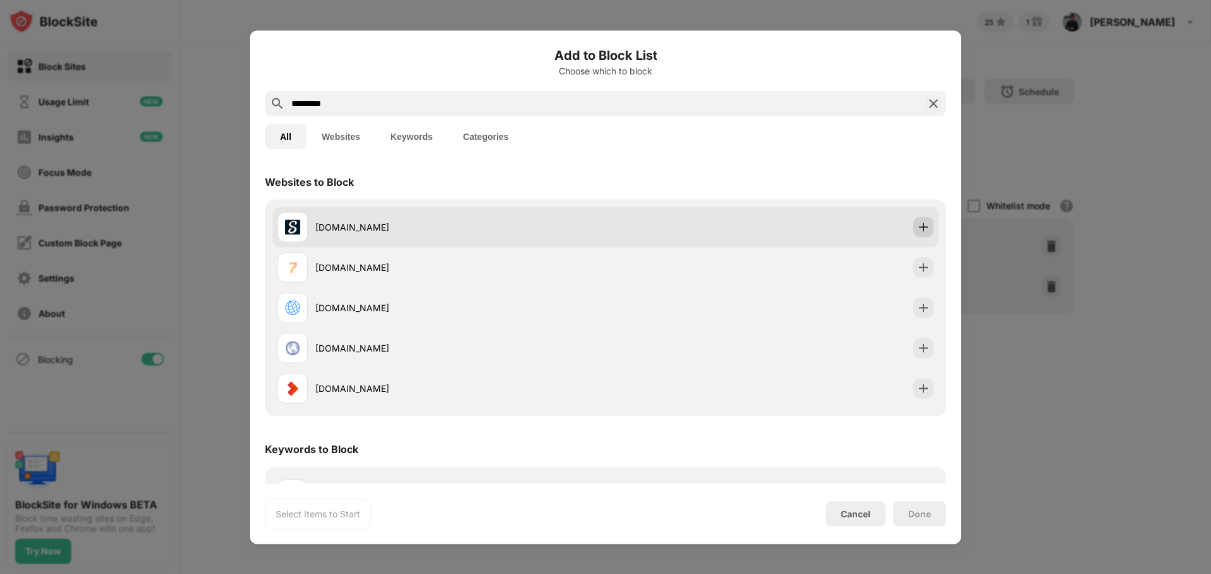
type input "*********"
click at [917, 231] on img at bounding box center [923, 227] width 13 height 13
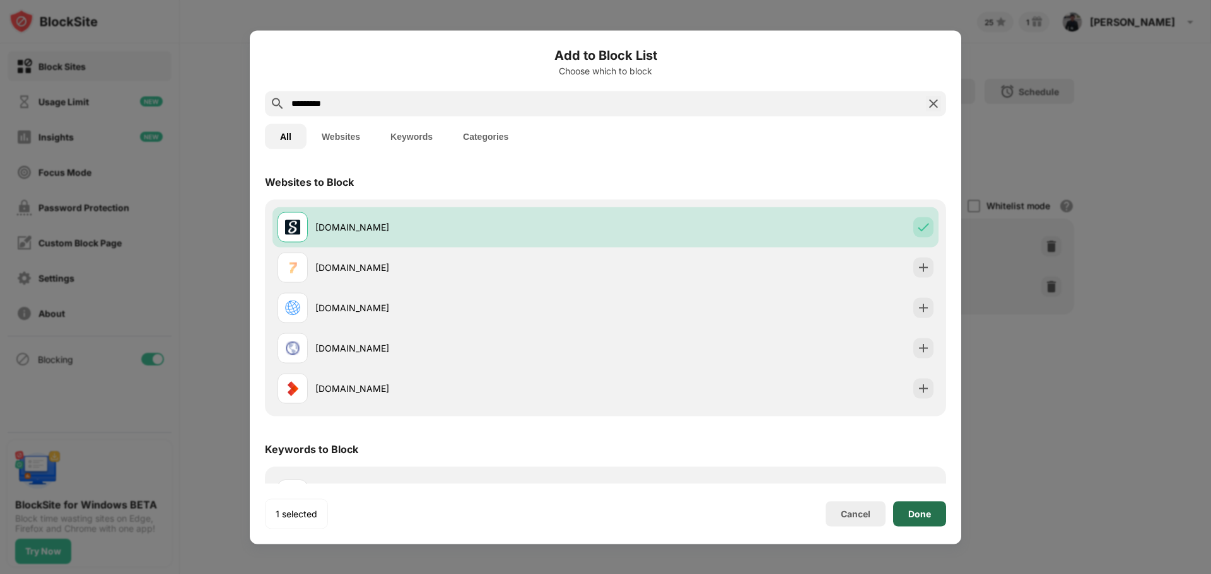
click at [924, 516] on div "Done" at bounding box center [919, 514] width 23 height 10
